Goal: Navigation & Orientation: Go to known website

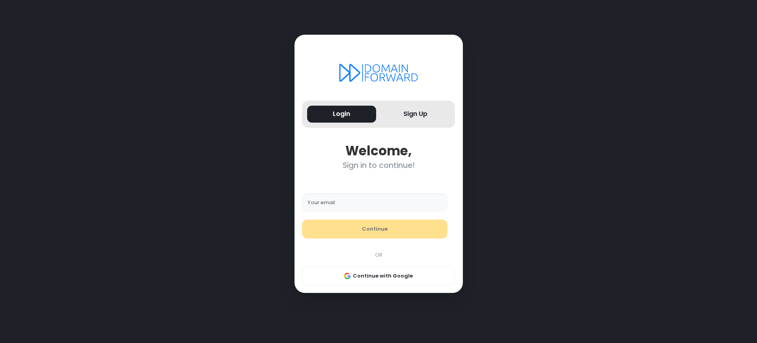
click at [379, 166] on div "Sign in to continue!" at bounding box center [378, 165] width 153 height 9
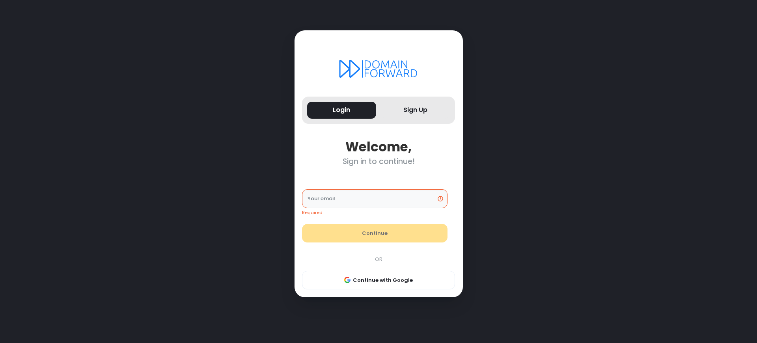
click at [379, 161] on div "Sign in to continue!" at bounding box center [378, 161] width 153 height 9
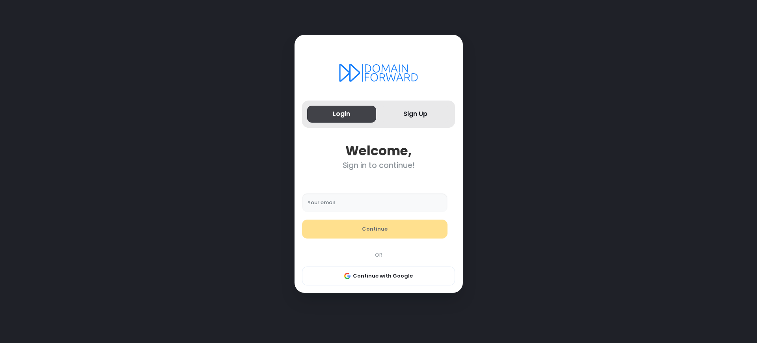
click at [341, 114] on button "Login" at bounding box center [341, 114] width 69 height 17
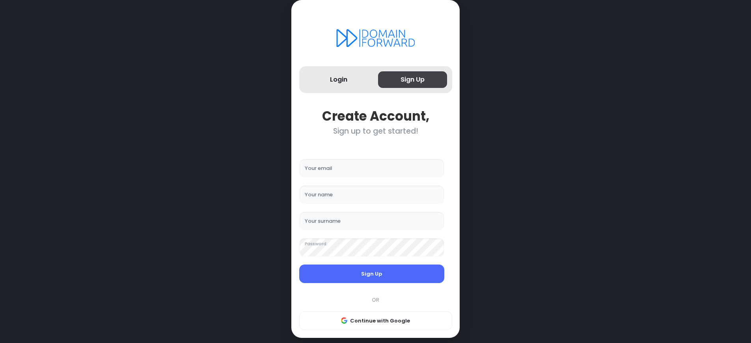
click at [412, 80] on button "Sign Up" at bounding box center [412, 79] width 69 height 17
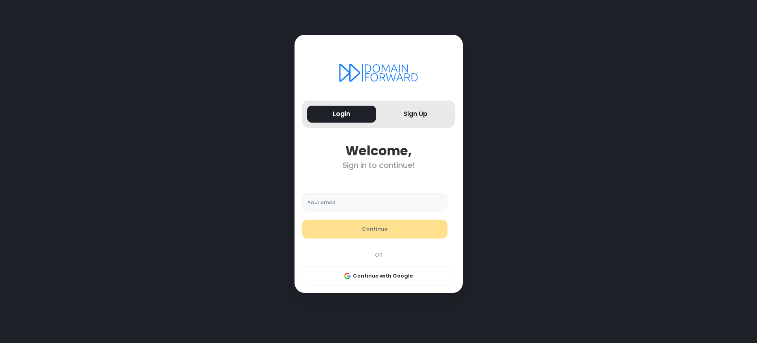
click at [379, 166] on div "Sign in to continue!" at bounding box center [378, 165] width 153 height 9
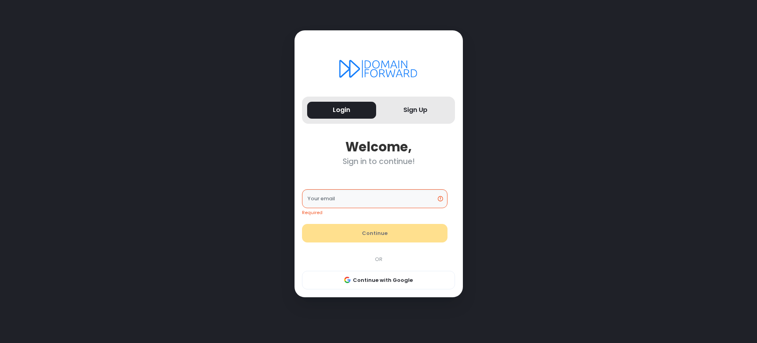
click at [379, 161] on div "Sign in to continue!" at bounding box center [378, 161] width 153 height 9
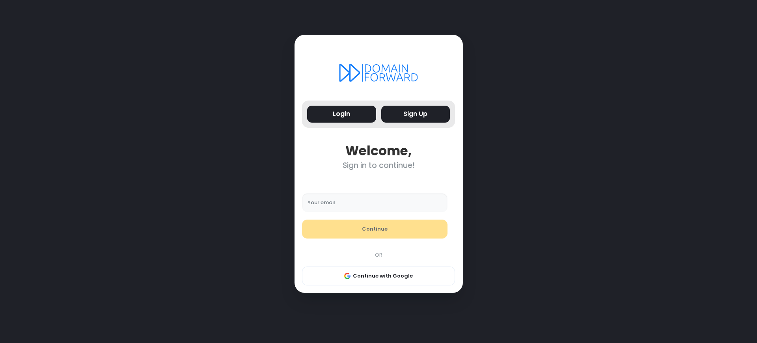
click at [415, 114] on button "Sign Up" at bounding box center [415, 114] width 69 height 17
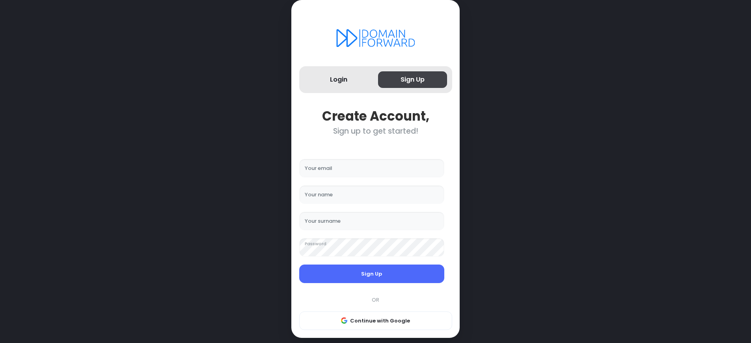
click at [412, 80] on button "Sign Up" at bounding box center [412, 79] width 69 height 17
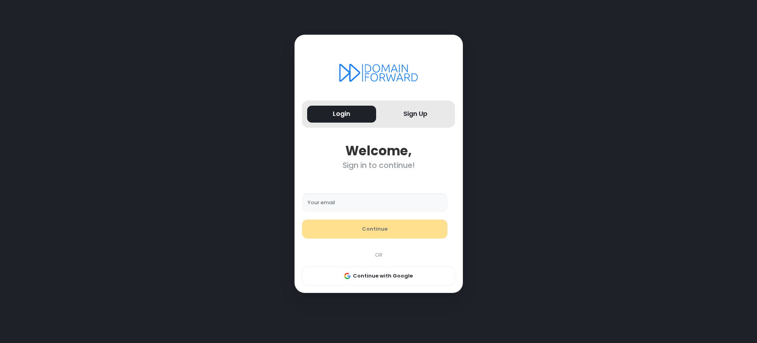
click at [379, 166] on div "Sign in to continue!" at bounding box center [378, 165] width 153 height 9
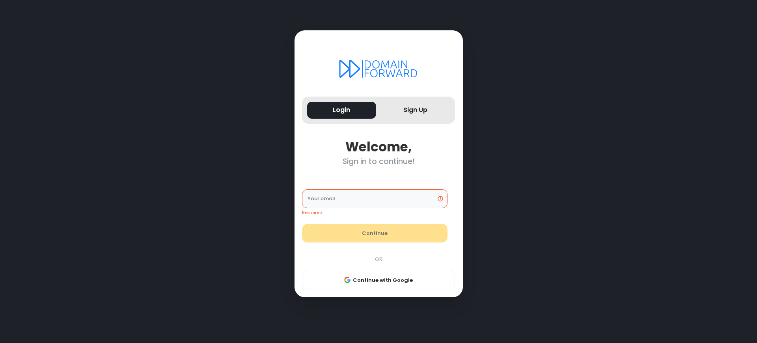
click at [379, 161] on div "Sign in to continue!" at bounding box center [378, 161] width 153 height 9
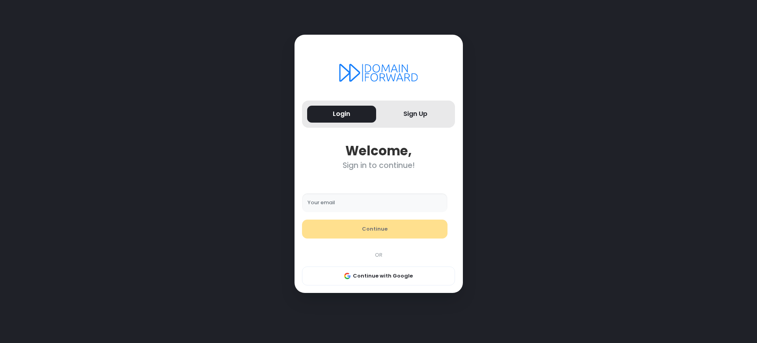
click at [379, 166] on div "Sign in to continue!" at bounding box center [378, 165] width 153 height 9
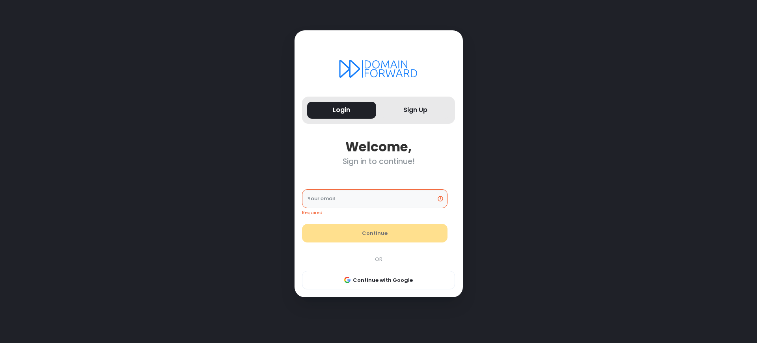
click at [379, 161] on div "Sign in to continue!" at bounding box center [378, 161] width 153 height 9
click at [415, 110] on button "Sign Up" at bounding box center [415, 110] width 69 height 17
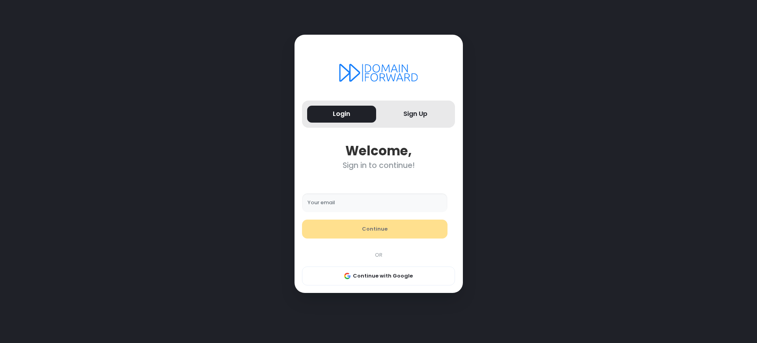
click at [379, 166] on div "Sign in to continue!" at bounding box center [378, 165] width 153 height 9
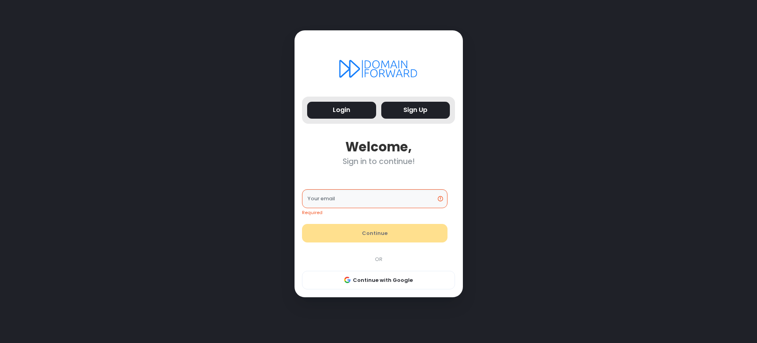
click at [379, 161] on div "Sign in to continue!" at bounding box center [378, 161] width 153 height 9
click at [415, 110] on button "Sign Up" at bounding box center [415, 110] width 69 height 17
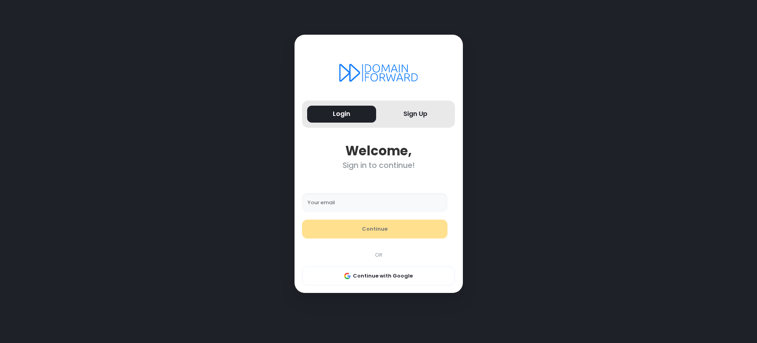
click at [379, 166] on div "Sign in to continue!" at bounding box center [378, 165] width 153 height 9
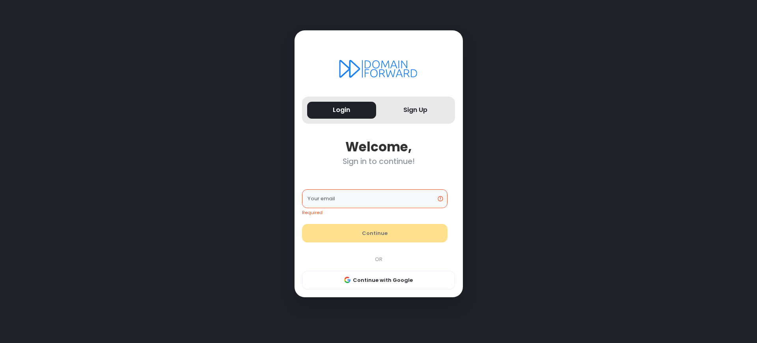
click at [379, 161] on div "Sign in to continue!" at bounding box center [378, 161] width 153 height 9
click at [415, 110] on button "Sign Up" at bounding box center [415, 110] width 69 height 17
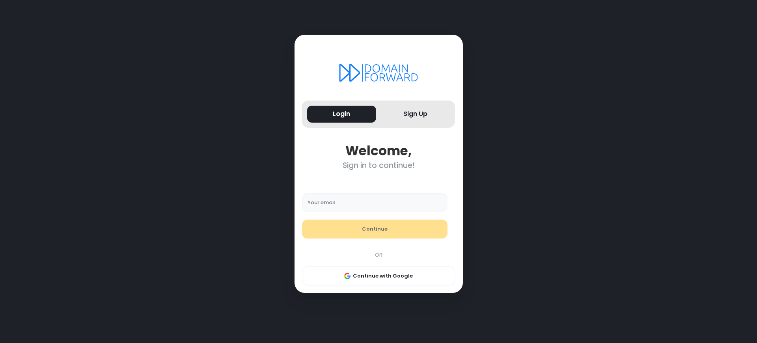
click at [379, 166] on div "Sign in to continue!" at bounding box center [378, 165] width 153 height 9
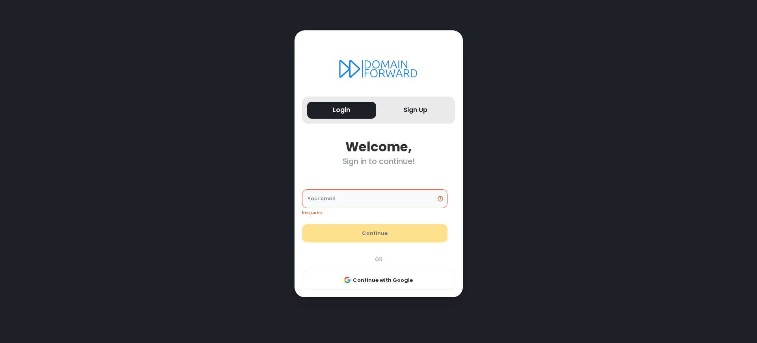
click at [379, 161] on div "Sign in to continue!" at bounding box center [378, 161] width 153 height 9
click at [341, 110] on button "Login" at bounding box center [341, 110] width 69 height 17
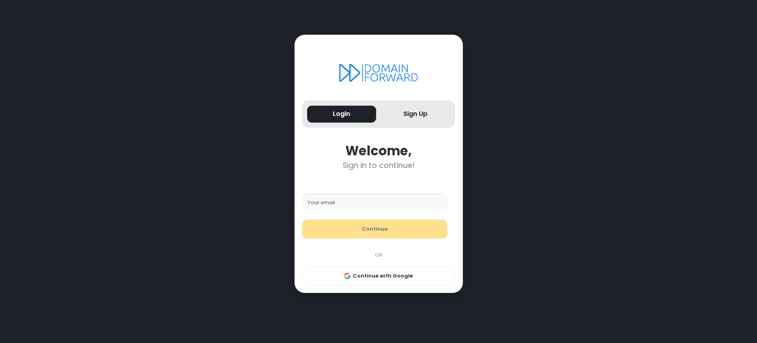
click at [379, 166] on div "Sign in to continue!" at bounding box center [378, 165] width 153 height 9
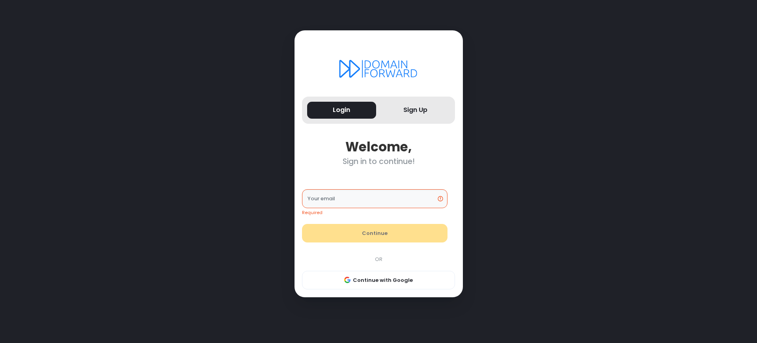
click at [379, 161] on div "Sign in to continue!" at bounding box center [378, 161] width 153 height 9
click at [341, 110] on button "Login" at bounding box center [341, 110] width 69 height 17
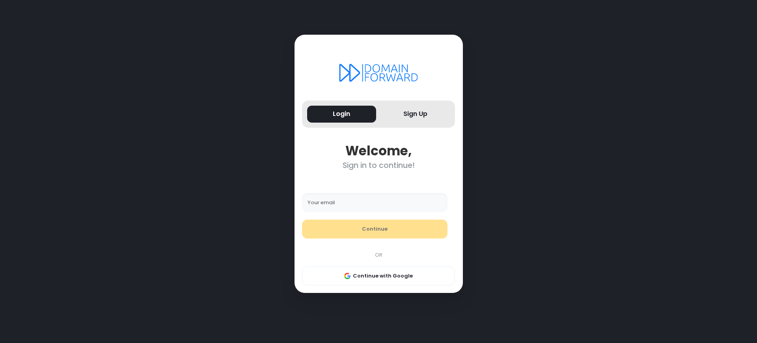
click at [379, 166] on div "Sign in to continue!" at bounding box center [378, 165] width 153 height 9
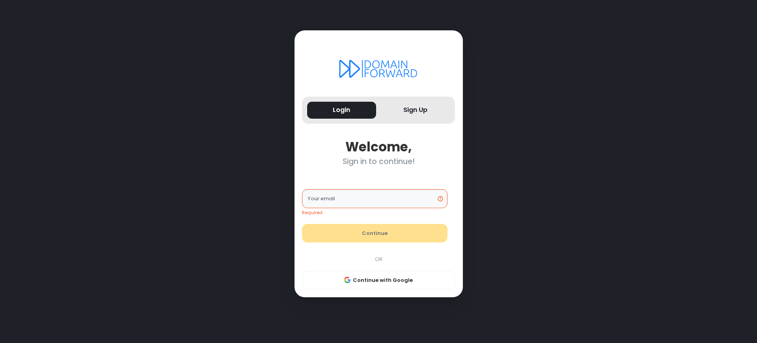
click at [379, 161] on div "Sign in to continue!" at bounding box center [378, 161] width 153 height 9
click at [341, 110] on button "Login" at bounding box center [341, 110] width 69 height 17
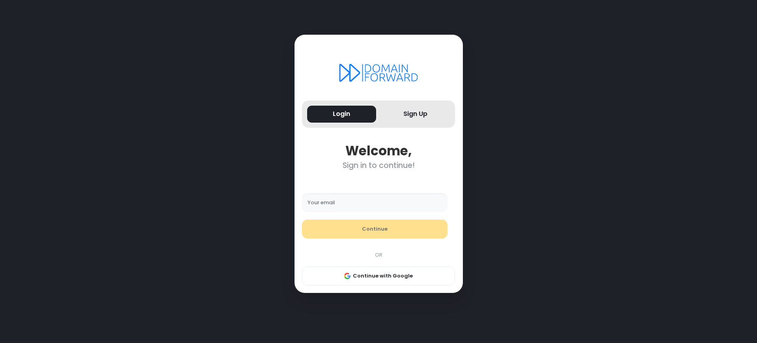
click at [379, 166] on div "Sign in to continue!" at bounding box center [378, 165] width 153 height 9
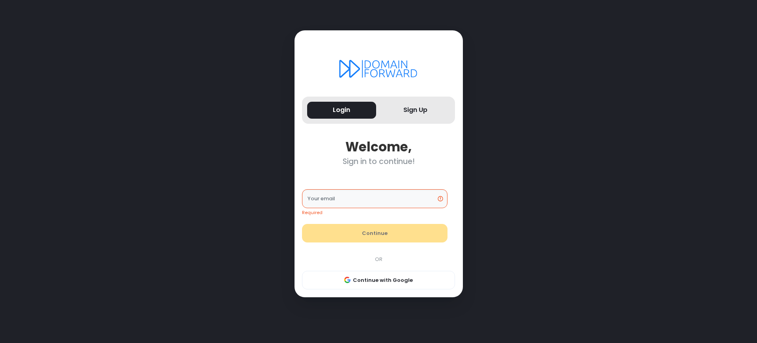
click at [379, 161] on div "Sign in to continue!" at bounding box center [378, 161] width 153 height 9
click at [341, 110] on button "Login" at bounding box center [341, 110] width 69 height 17
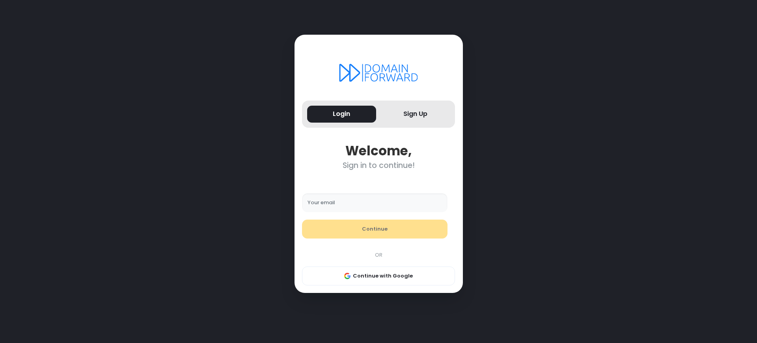
click at [379, 166] on div "Sign in to continue!" at bounding box center [378, 165] width 153 height 9
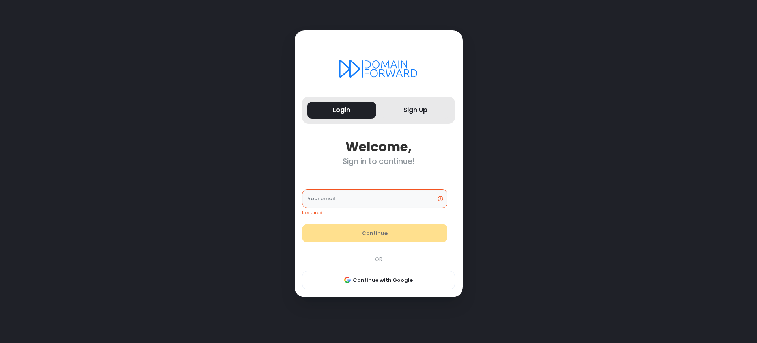
click at [379, 161] on div "Sign in to continue!" at bounding box center [378, 161] width 153 height 9
click at [341, 110] on button "Login" at bounding box center [341, 110] width 69 height 17
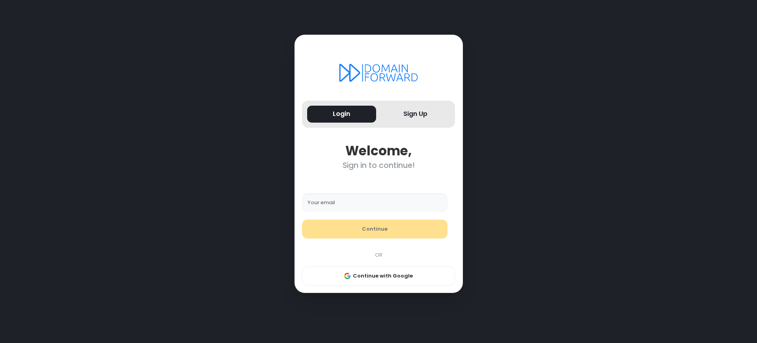
click at [379, 166] on div "Sign in to continue!" at bounding box center [378, 165] width 153 height 9
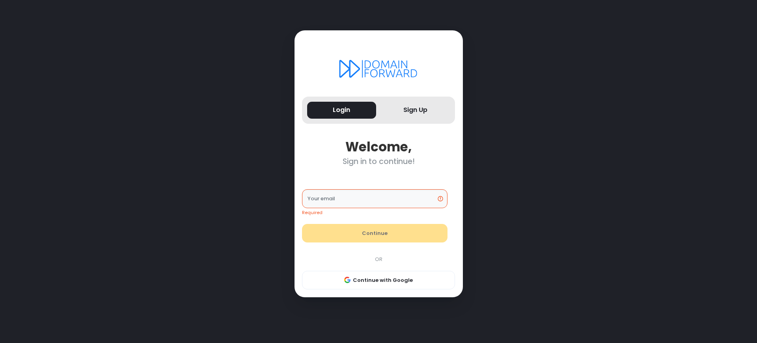
click at [379, 161] on div "Sign in to continue!" at bounding box center [378, 161] width 153 height 9
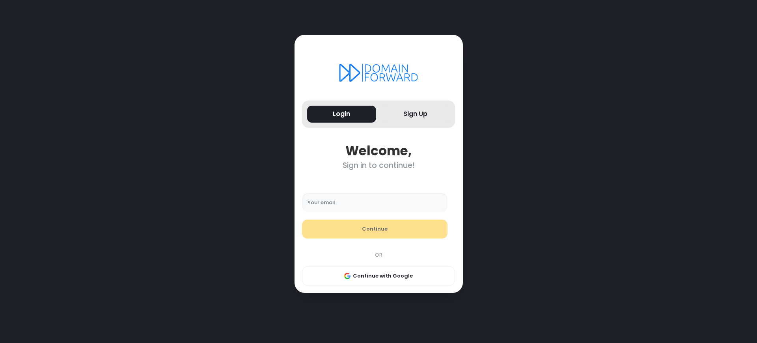
click at [379, 166] on div "Sign in to continue!" at bounding box center [378, 165] width 153 height 9
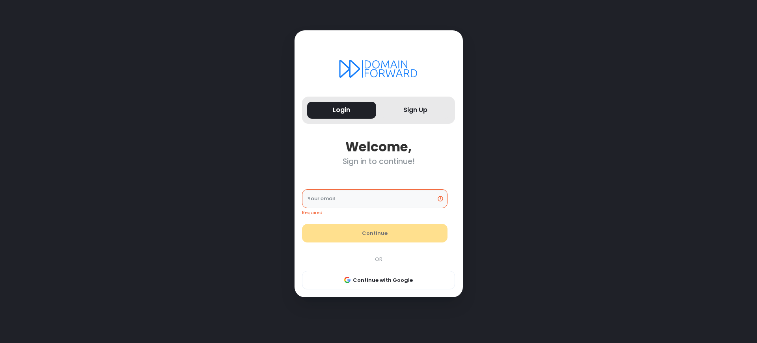
click at [379, 161] on div "Sign in to continue!" at bounding box center [378, 161] width 153 height 9
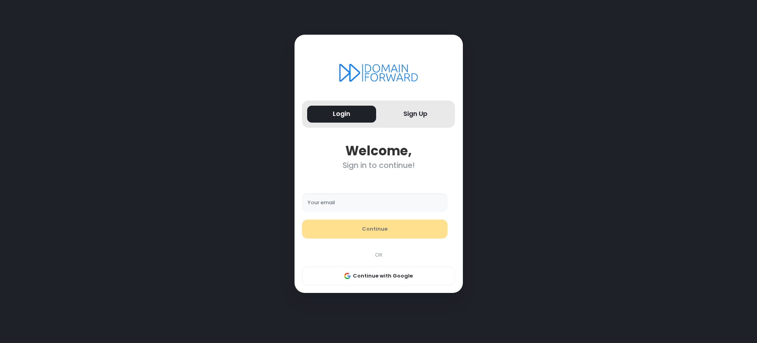
click at [379, 166] on div "Sign in to continue!" at bounding box center [378, 165] width 153 height 9
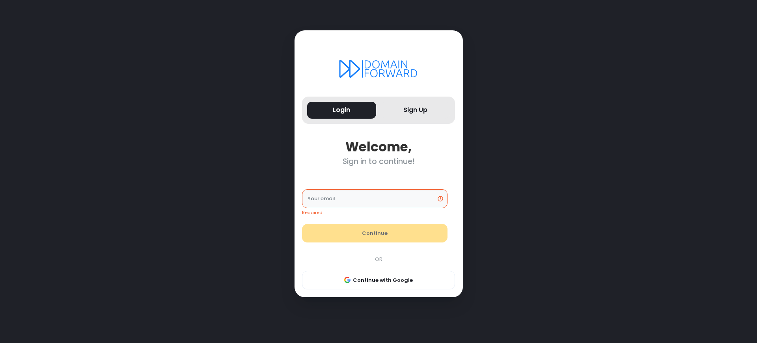
click at [379, 161] on div "Sign in to continue!" at bounding box center [378, 161] width 153 height 9
click at [341, 110] on button "Login" at bounding box center [341, 110] width 69 height 17
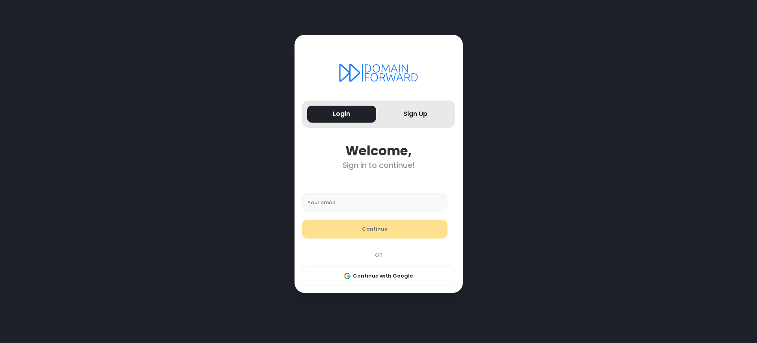
click at [379, 166] on div "Sign in to continue!" at bounding box center [378, 165] width 153 height 9
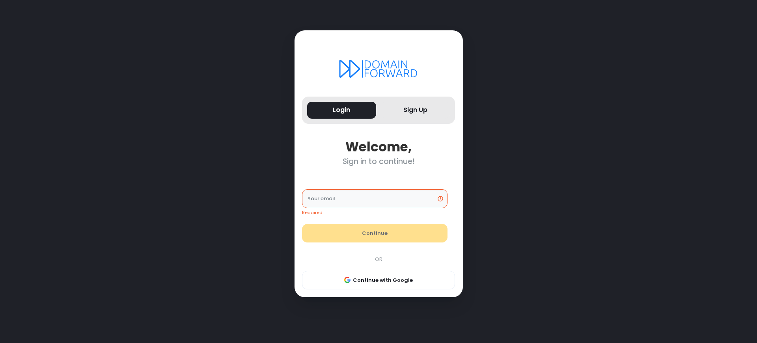
click at [379, 161] on div "Sign in to continue!" at bounding box center [378, 161] width 153 height 9
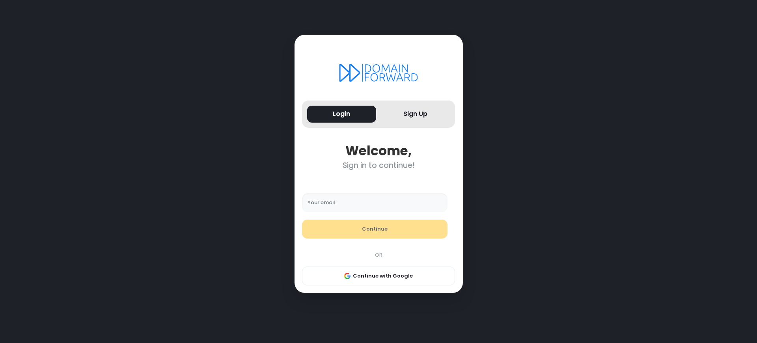
click at [379, 166] on div "Sign in to continue!" at bounding box center [378, 165] width 153 height 9
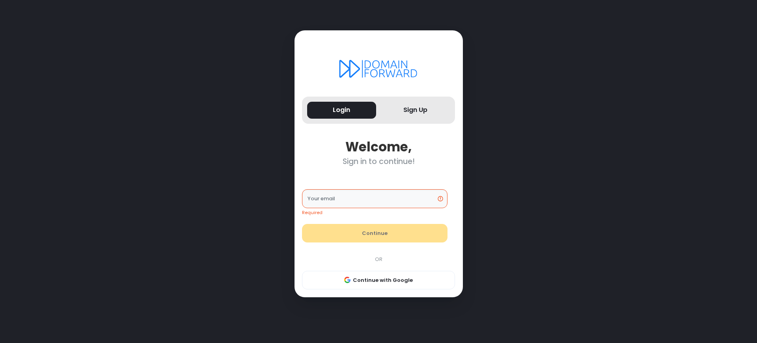
click at [379, 161] on div "Sign in to continue!" at bounding box center [378, 161] width 153 height 9
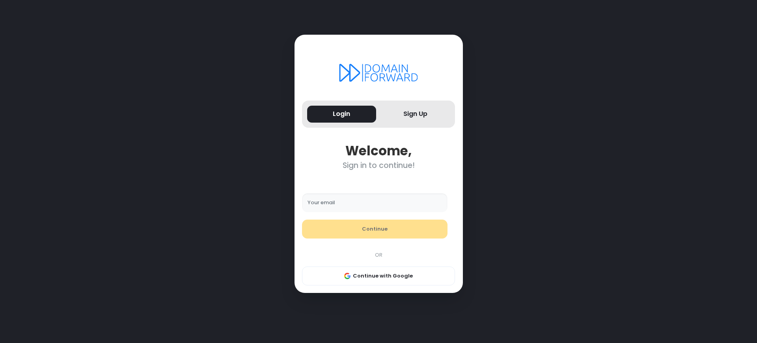
click at [379, 166] on div "Sign in to continue!" at bounding box center [378, 165] width 153 height 9
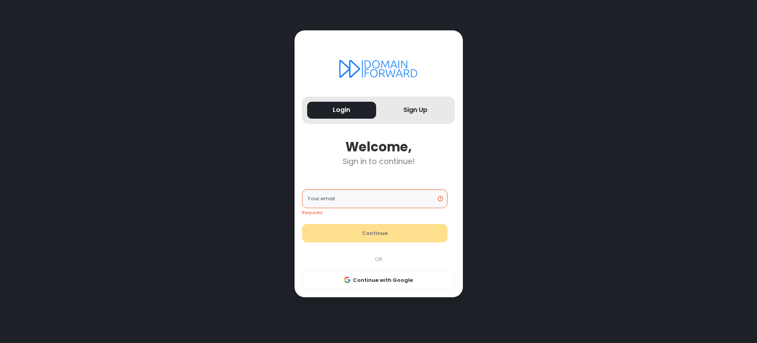
click at [379, 161] on div "Sign in to continue!" at bounding box center [378, 161] width 153 height 9
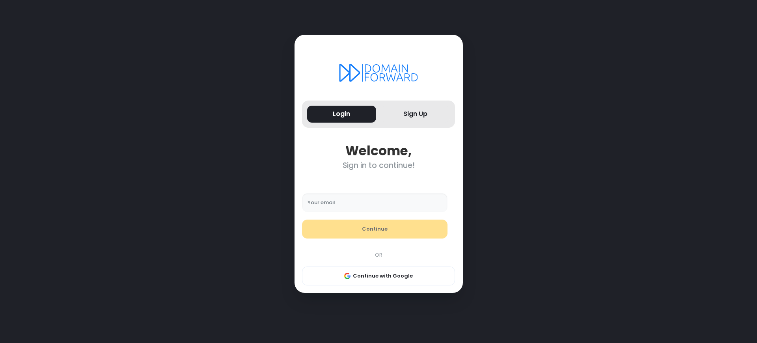
click at [379, 166] on div "Sign in to continue!" at bounding box center [378, 165] width 153 height 9
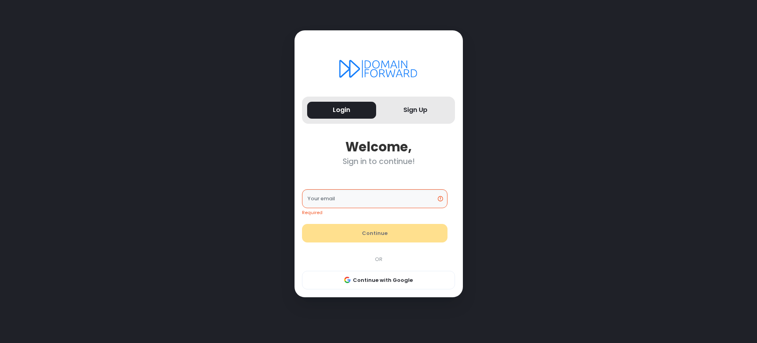
click at [379, 161] on div "Sign in to continue!" at bounding box center [378, 161] width 153 height 9
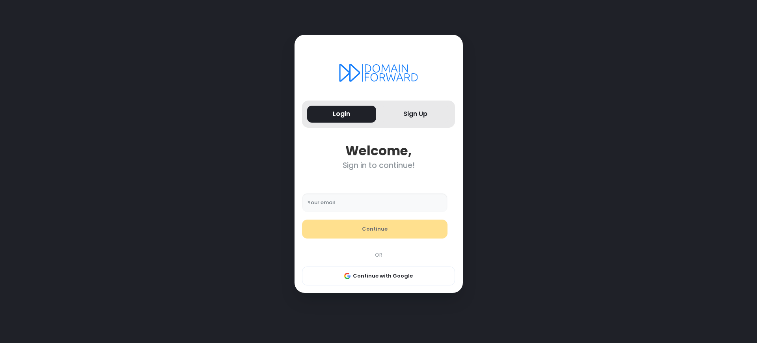
click at [379, 166] on div "Sign in to continue!" at bounding box center [378, 165] width 153 height 9
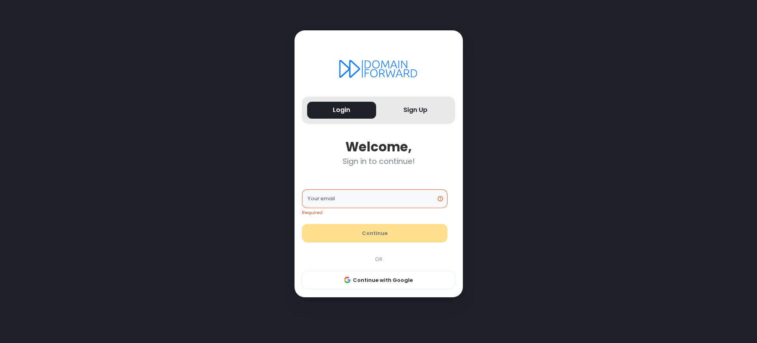
click at [379, 161] on div "Sign in to continue!" at bounding box center [378, 161] width 153 height 9
